Goal: Task Accomplishment & Management: Use online tool/utility

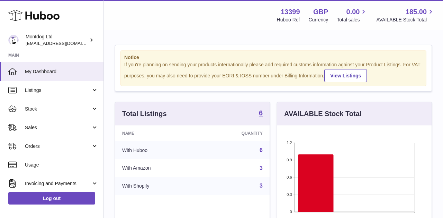
scroll to position [108, 154]
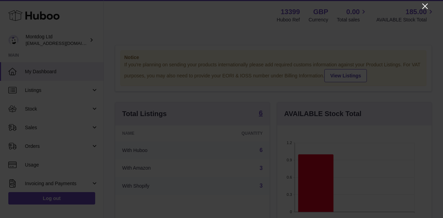
click at [425, 2] on icon "Close" at bounding box center [425, 6] width 8 height 8
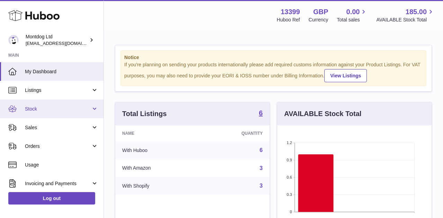
click at [48, 111] on span "Stock" at bounding box center [58, 109] width 66 height 7
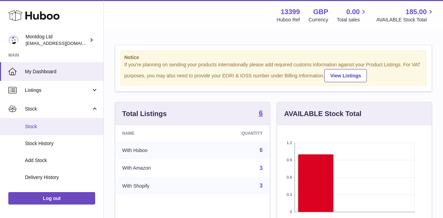
click at [45, 123] on span "Stock" at bounding box center [61, 126] width 73 height 7
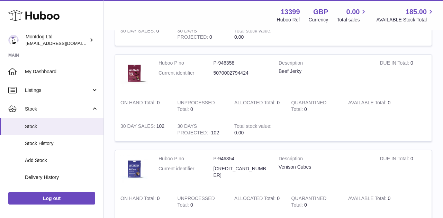
scroll to position [534, 0]
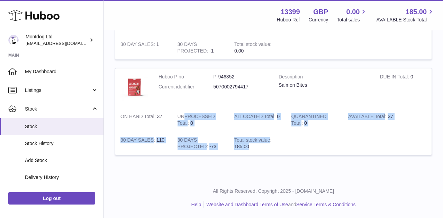
drag, startPoint x: 386, startPoint y: 144, endPoint x: 183, endPoint y: 118, distance: 205.0
click at [183, 118] on tr "Huboo P no P-946352 Current identifier 5070002794417 Description Salmon Bites D…" at bounding box center [273, 111] width 317 height 87
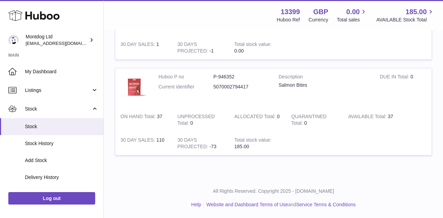
click at [322, 132] on td at bounding box center [358, 144] width 145 height 24
drag, startPoint x: 279, startPoint y: 86, endPoint x: 326, endPoint y: 86, distance: 46.7
click at [326, 86] on div "Salmon Bites" at bounding box center [323, 85] width 91 height 7
copy div "Salmon Bites"
